Goal: Check status: Check status

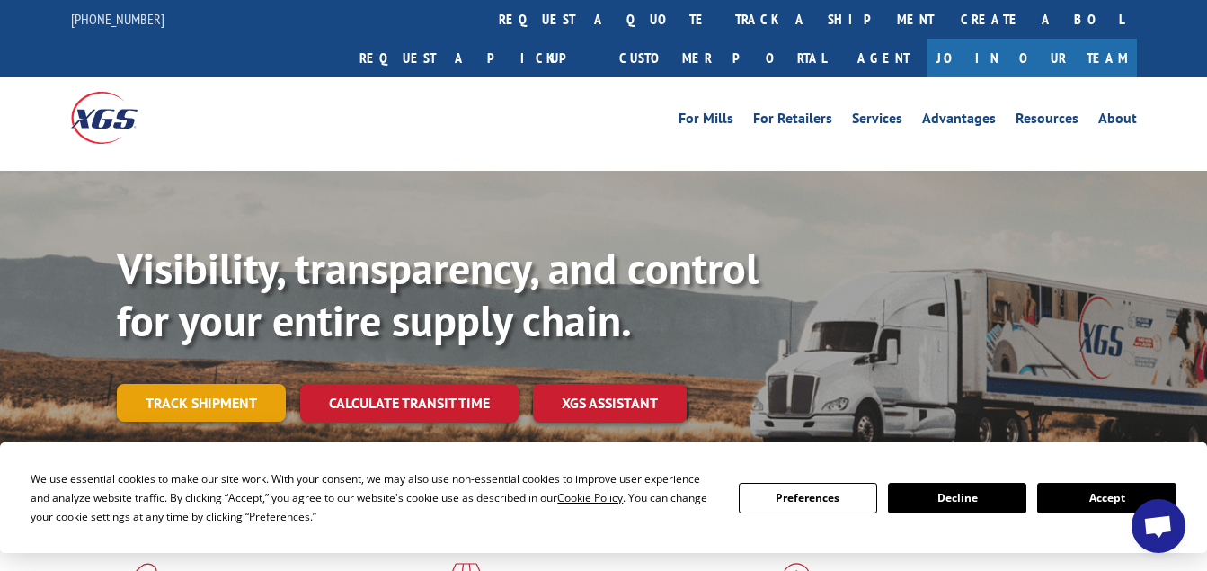
click at [201, 384] on link "Track shipment" at bounding box center [201, 403] width 169 height 38
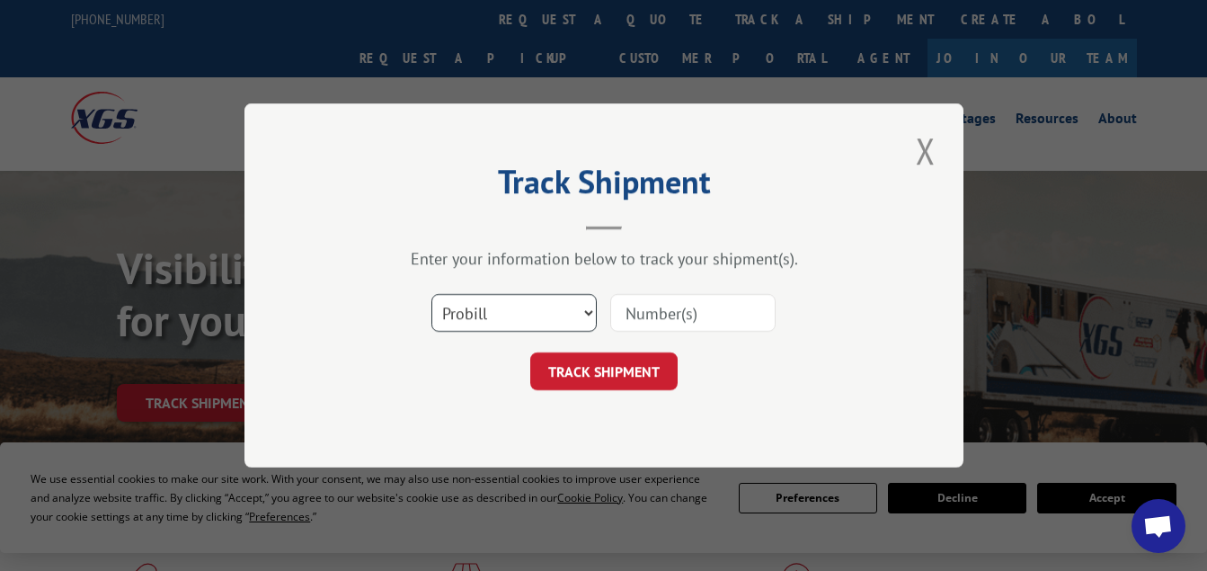
click at [592, 316] on select "Select category... Probill BOL PO" at bounding box center [514, 313] width 165 height 38
select select "bol"
click at [432, 294] on select "Select category... Probill BOL PO" at bounding box center [514, 313] width 165 height 38
click at [646, 319] on input at bounding box center [692, 313] width 165 height 38
drag, startPoint x: 646, startPoint y: 319, endPoint x: 626, endPoint y: 310, distance: 21.7
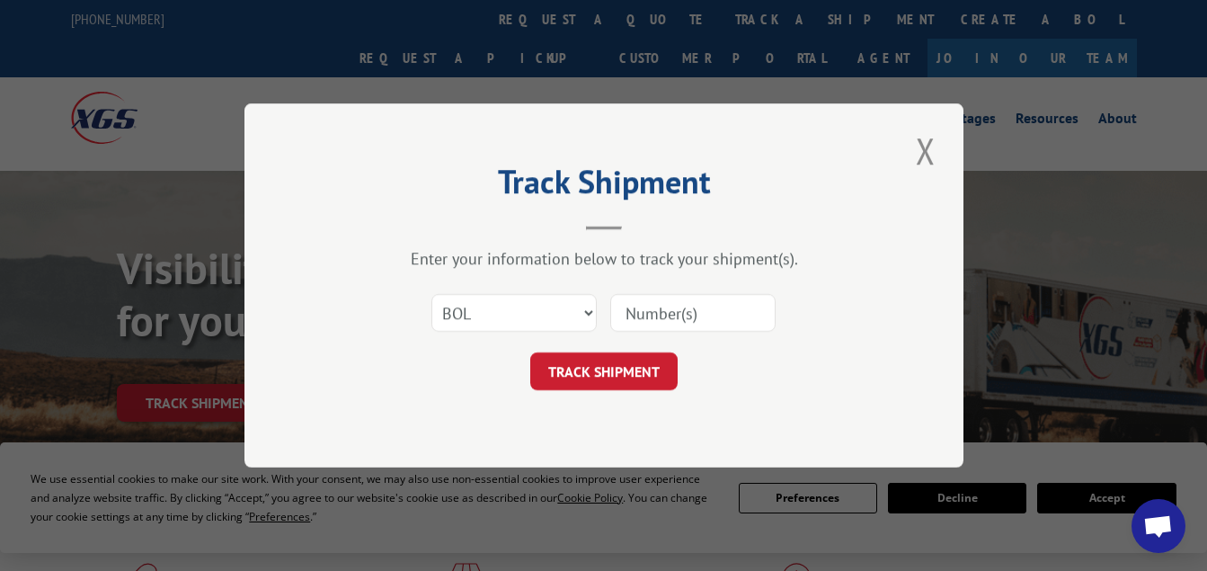
paste input "16566630"
type input "16566630"
click at [604, 367] on button "TRACK SHIPMENT" at bounding box center [603, 371] width 147 height 38
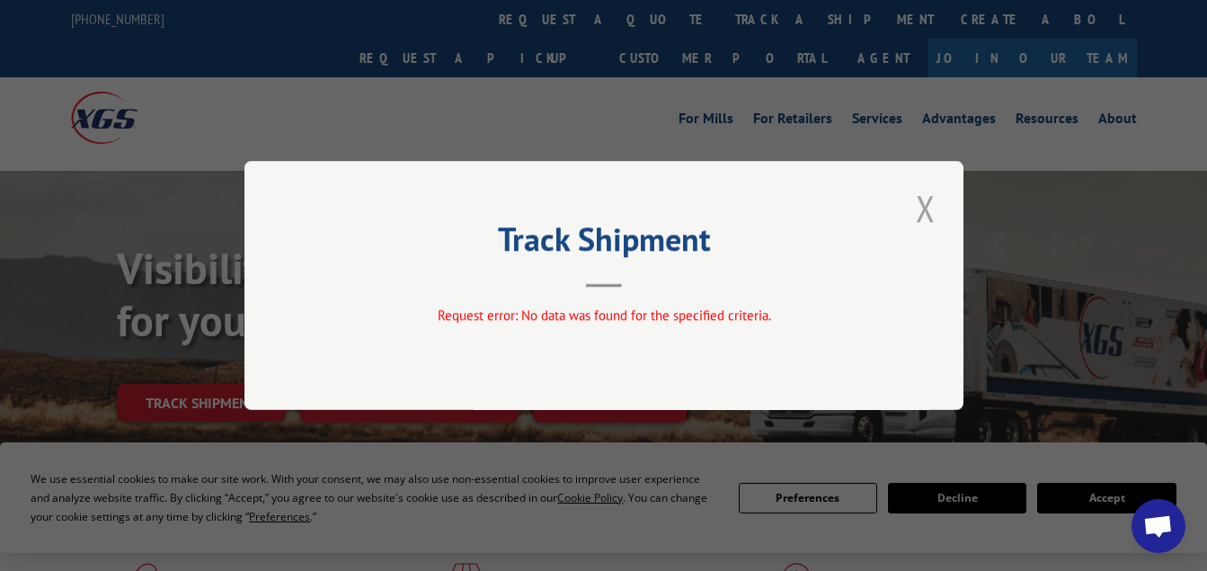
click at [937, 209] on button "Close modal" at bounding box center [926, 207] width 31 height 49
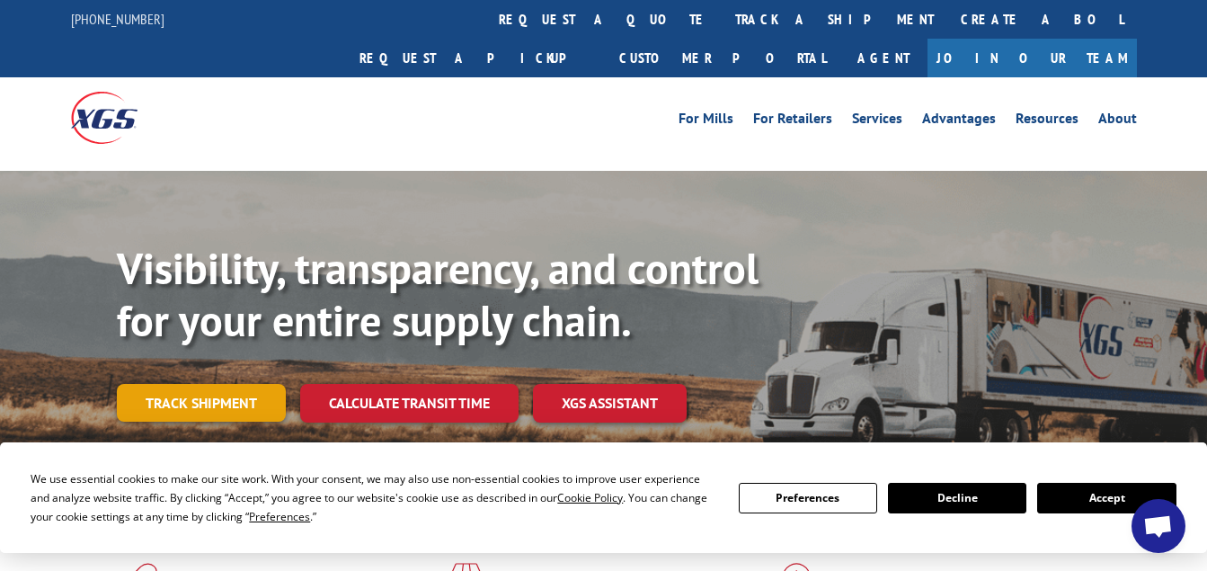
click at [199, 384] on link "Track shipment" at bounding box center [201, 403] width 169 height 38
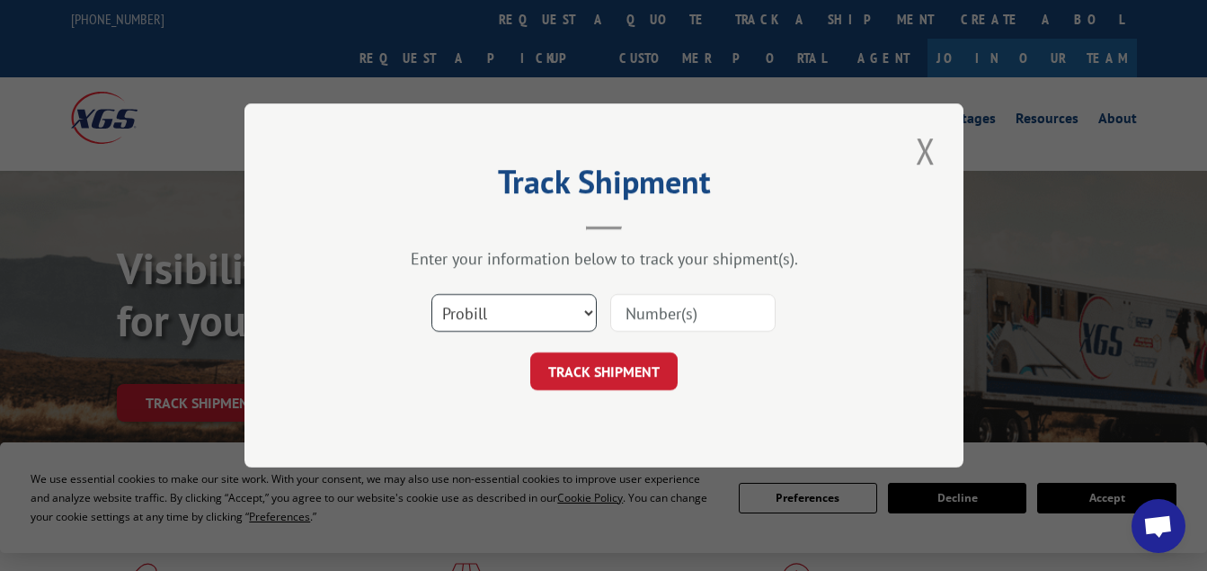
click at [592, 312] on select "Select category... Probill BOL PO" at bounding box center [514, 313] width 165 height 38
select select "bol"
click at [432, 294] on select "Select category... Probill BOL PO" at bounding box center [514, 313] width 165 height 38
click at [669, 319] on input at bounding box center [692, 313] width 165 height 38
paste input "16566630BOL"
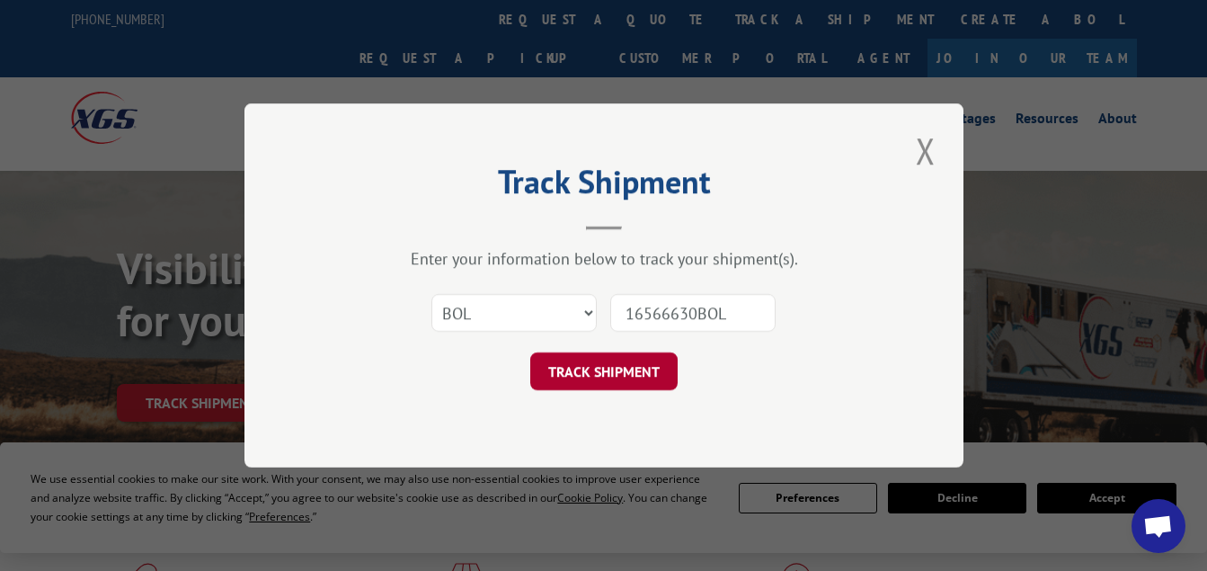
type input "16566630BOL"
click at [606, 376] on button "TRACK SHIPMENT" at bounding box center [603, 371] width 147 height 38
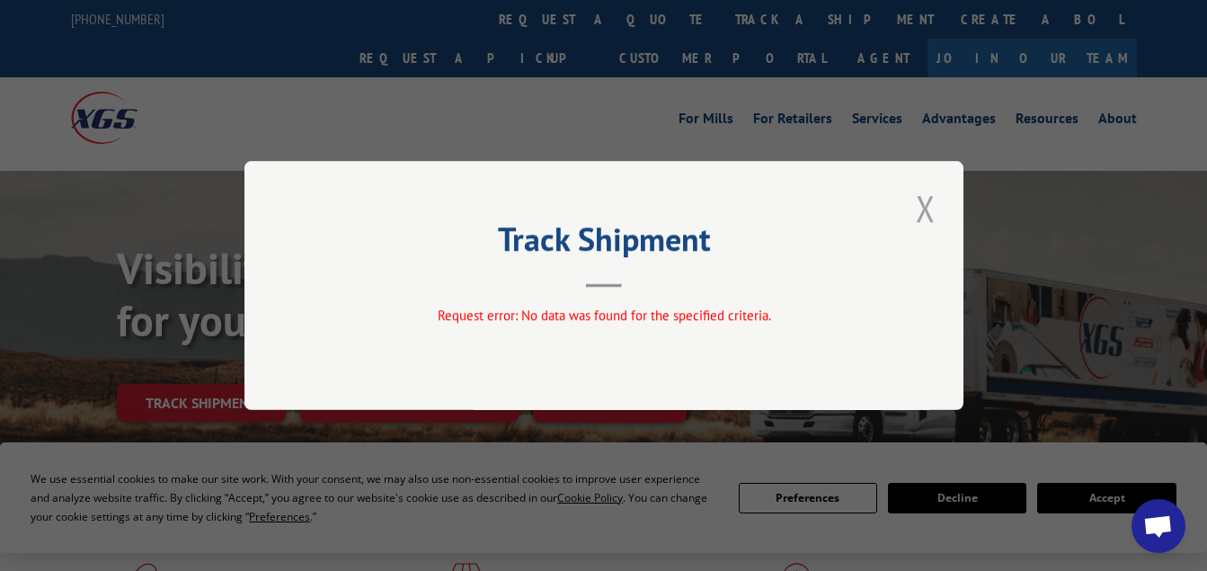
click at [926, 213] on button "Close modal" at bounding box center [926, 207] width 31 height 49
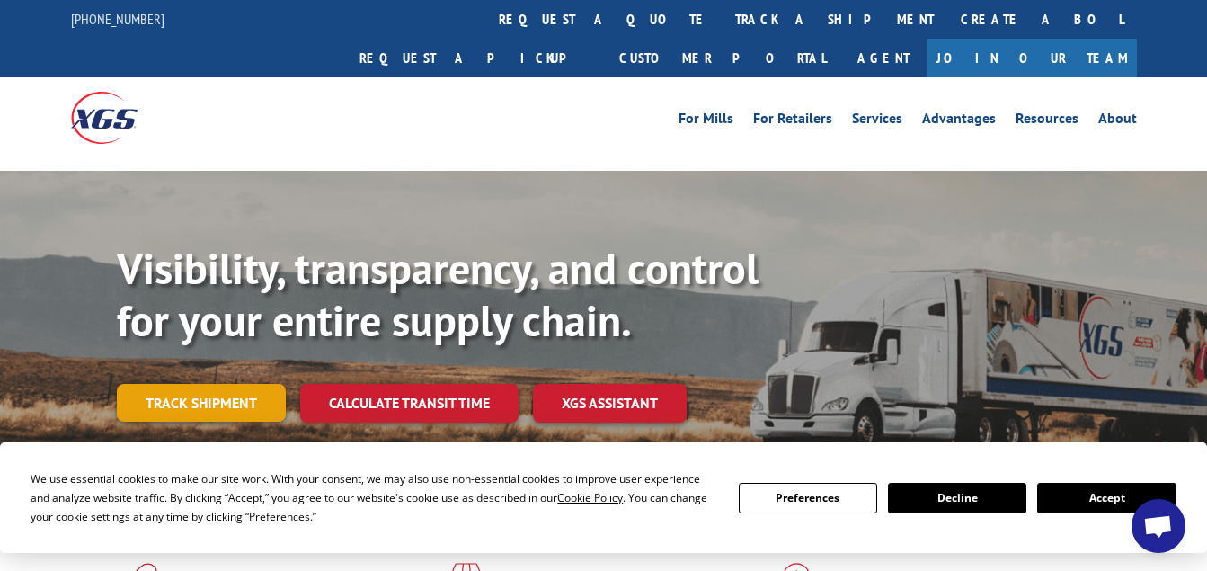
click at [200, 384] on link "Track shipment" at bounding box center [201, 403] width 169 height 38
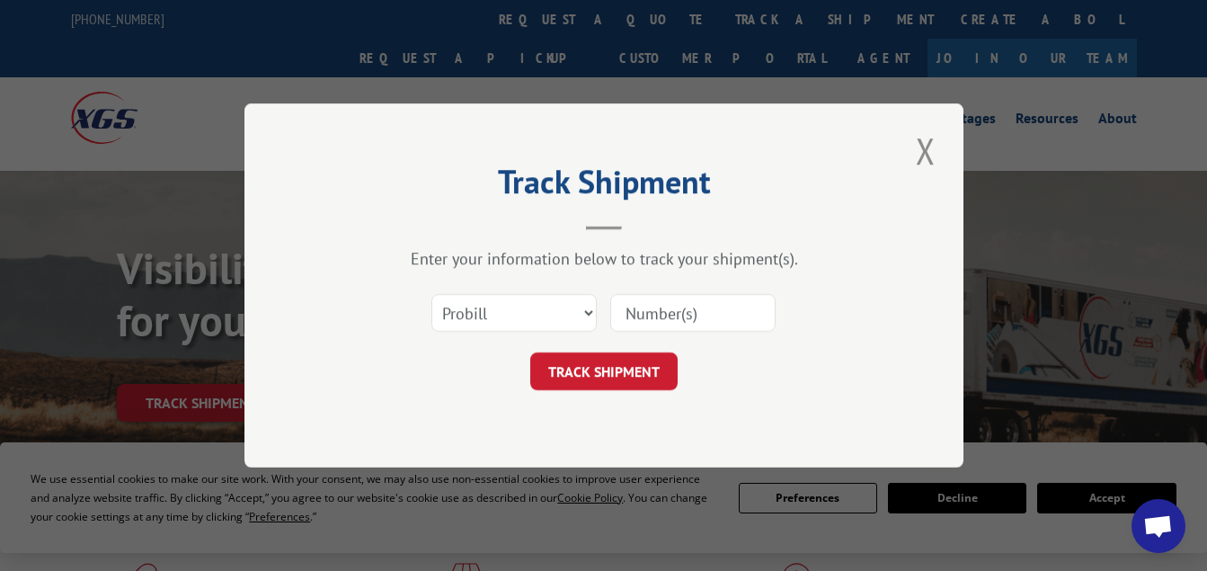
click at [652, 316] on input at bounding box center [692, 313] width 165 height 38
paste input "16566630BOL"
type input "16566630BOL"
click at [617, 363] on button "TRACK SHIPMENT" at bounding box center [603, 371] width 147 height 38
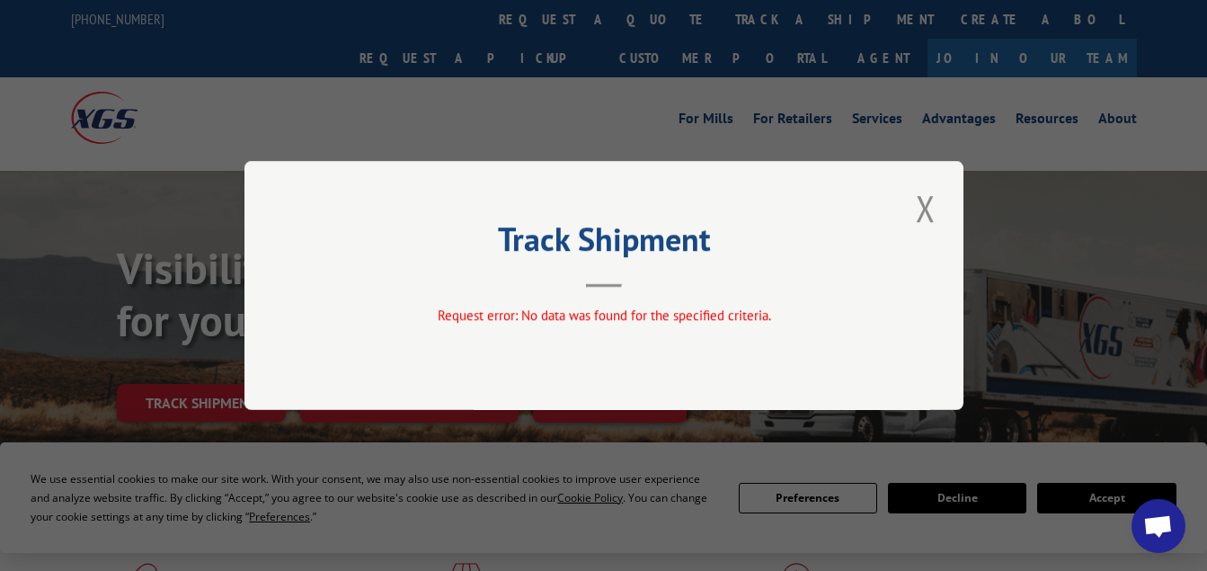
click at [964, 212] on div "Track Shipment Request error: No data was found for the specified criteria." at bounding box center [603, 285] width 1207 height 571
click at [931, 213] on button "Close modal" at bounding box center [926, 207] width 31 height 49
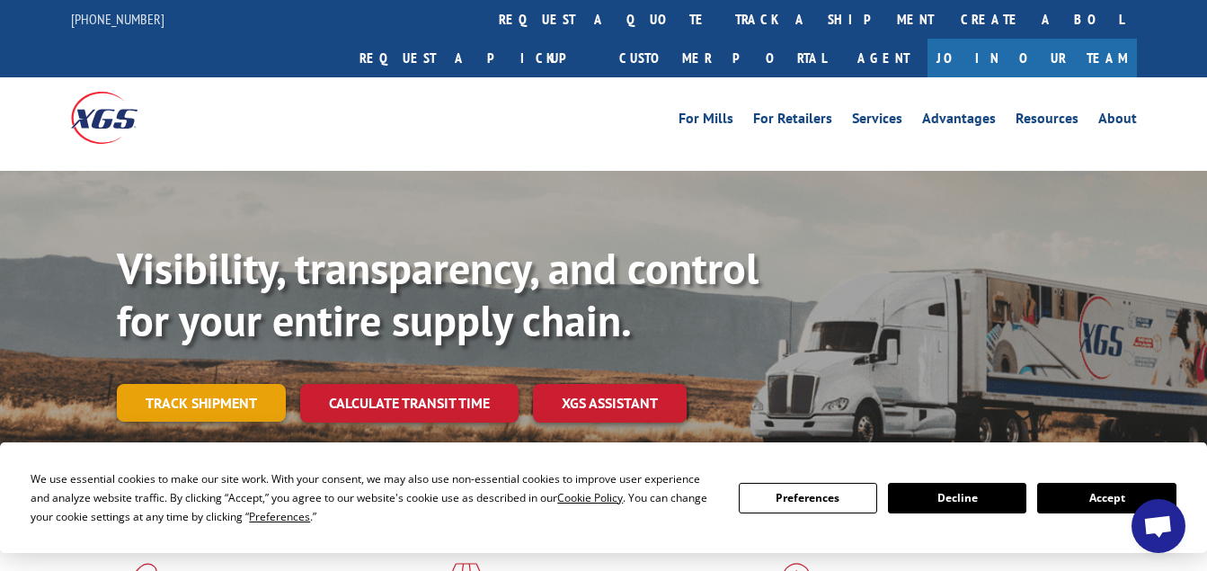
click at [187, 384] on link "Track shipment" at bounding box center [201, 403] width 169 height 38
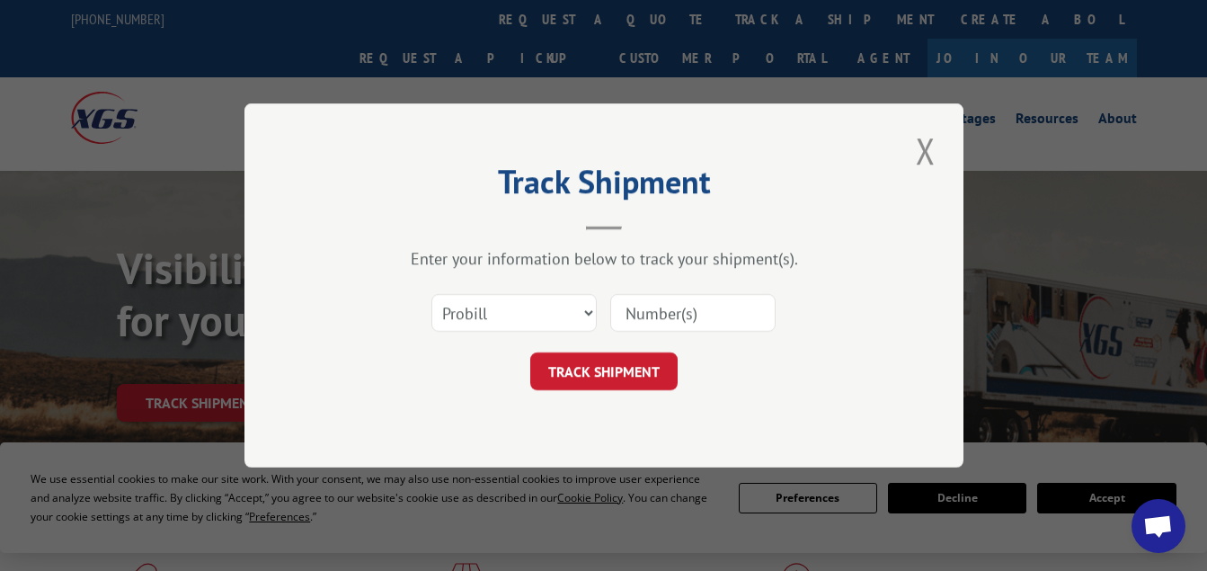
click at [689, 313] on input at bounding box center [692, 313] width 165 height 38
paste input "16566630BOL"
type input "16566630"
click at [602, 375] on button "TRACK SHIPMENT" at bounding box center [603, 371] width 147 height 38
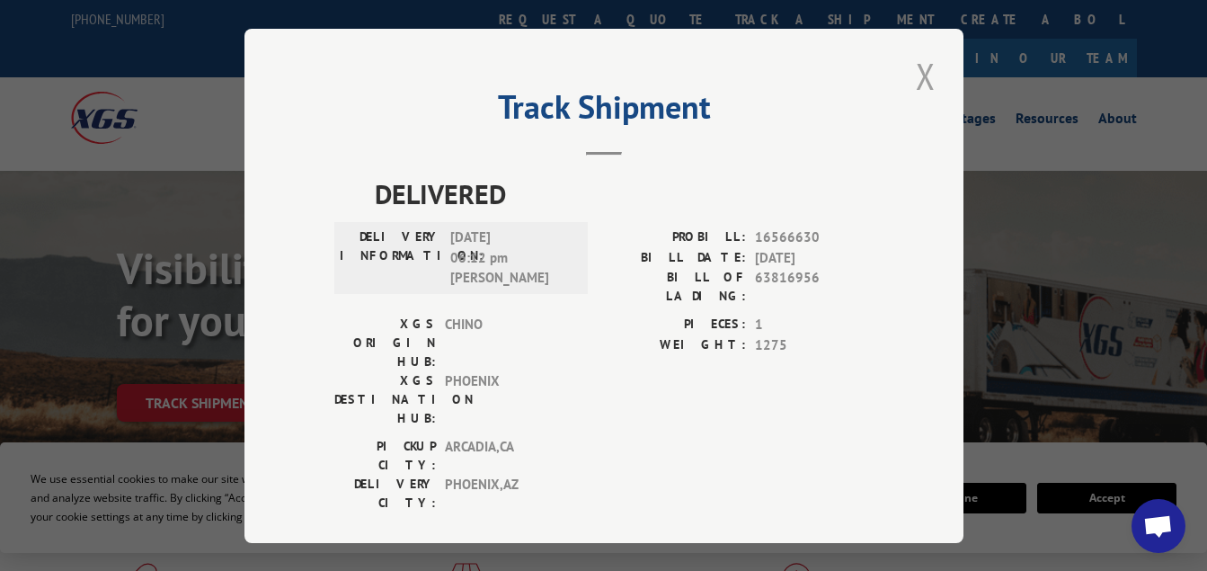
click at [929, 70] on button "Close modal" at bounding box center [926, 75] width 31 height 49
